Goal: Check status: Check status

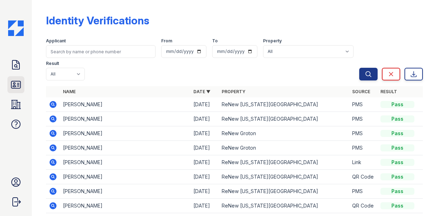
click at [15, 85] on icon at bounding box center [15, 84] width 11 height 11
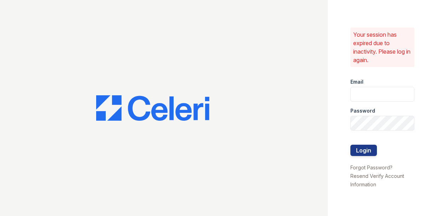
type input "[PERSON_NAME][EMAIL_ADDRESS][PERSON_NAME][DOMAIN_NAME]"
click at [367, 149] on button "Login" at bounding box center [363, 150] width 26 height 11
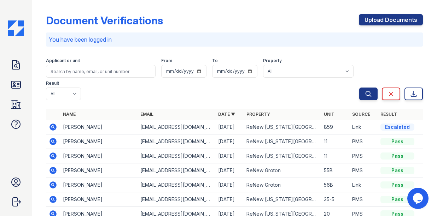
click at [52, 127] on icon at bounding box center [53, 127] width 8 height 8
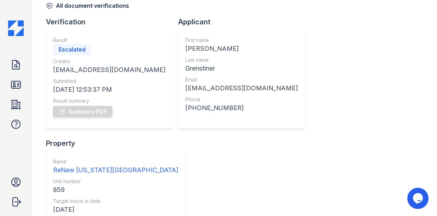
scroll to position [71, 0]
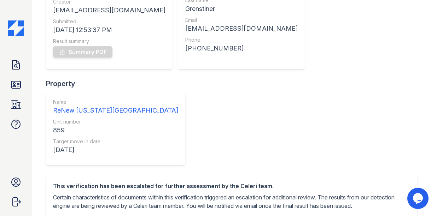
scroll to position [106, 0]
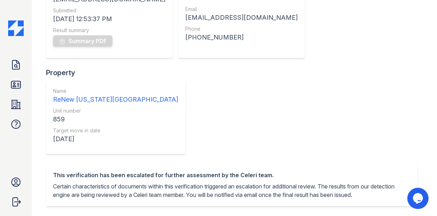
click at [371, 105] on div "Document Verification 200242 All document verifications Verification Result Esc…" at bounding box center [234, 115] width 376 height 437
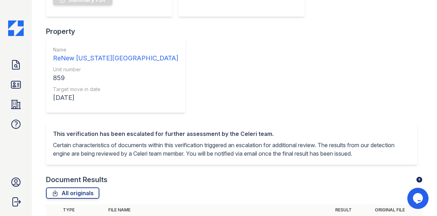
scroll to position [159, 0]
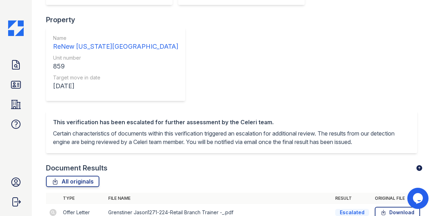
click at [62, 200] on div "Document Verification 200242 All document verifications Verification Result Esc…" at bounding box center [234, 66] width 382 height 451
click at [374, 31] on div "Document Verification 200242 All document verifications Verification Result Esc…" at bounding box center [234, 62] width 376 height 437
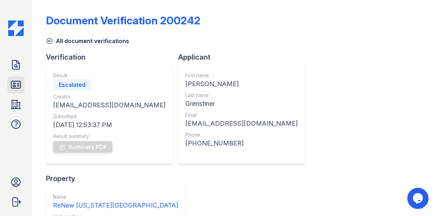
click at [13, 86] on icon at bounding box center [15, 84] width 9 height 7
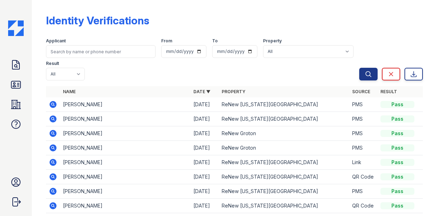
click at [318, 21] on div "Identity Verifications" at bounding box center [234, 23] width 376 height 18
click at [14, 65] on icon at bounding box center [15, 64] width 11 height 11
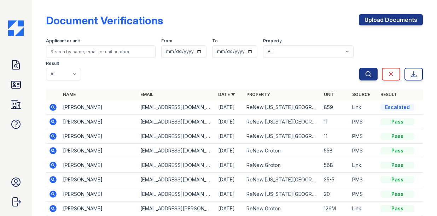
click at [321, 14] on div "Document Verifications Upload Documents Filter Applicant or unit From To Proper…" at bounding box center [234, 146] width 376 height 287
click at [283, 18] on div "Document Verifications Upload Documents" at bounding box center [234, 23] width 376 height 18
click at [124, 70] on div "Applicant or unit From To Property All ReNew Groton ReNew Washington Park Resul…" at bounding box center [202, 57] width 313 height 45
click at [55, 8] on div "Document Verifications Upload Documents Filter Applicant or unit From To Proper…" at bounding box center [234, 146] width 376 height 287
click at [37, 13] on div "Document Verifications Upload Documents Filter Applicant or unit From To Proper…" at bounding box center [234, 108] width 405 height 216
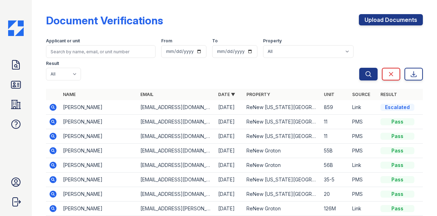
click at [168, 20] on div "Document Verifications Upload Documents" at bounding box center [234, 23] width 376 height 18
click at [132, 12] on div "Document Verifications Upload Documents Filter Applicant or unit From To Proper…" at bounding box center [234, 146] width 376 height 287
click at [13, 85] on icon at bounding box center [15, 84] width 9 height 7
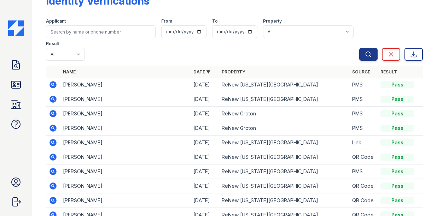
scroll to position [35, 0]
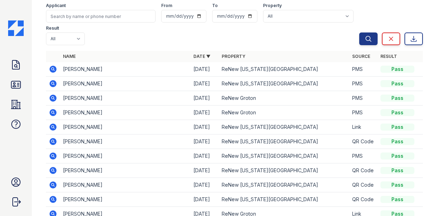
click at [52, 99] on icon at bounding box center [53, 98] width 8 height 8
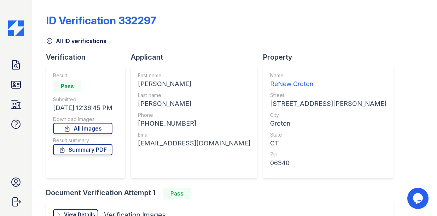
scroll to position [71, 0]
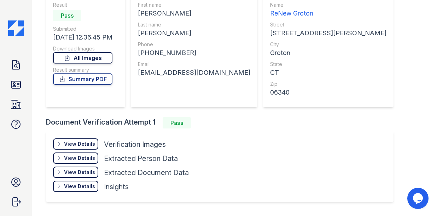
click at [76, 57] on link "All Images" at bounding box center [82, 57] width 59 height 11
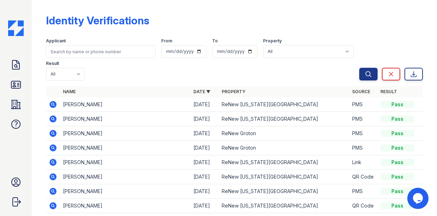
click at [53, 148] on icon at bounding box center [53, 148] width 8 height 8
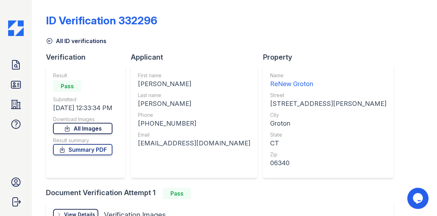
click at [103, 128] on link "All Images" at bounding box center [82, 128] width 59 height 11
